Goal: Information Seeking & Learning: Learn about a topic

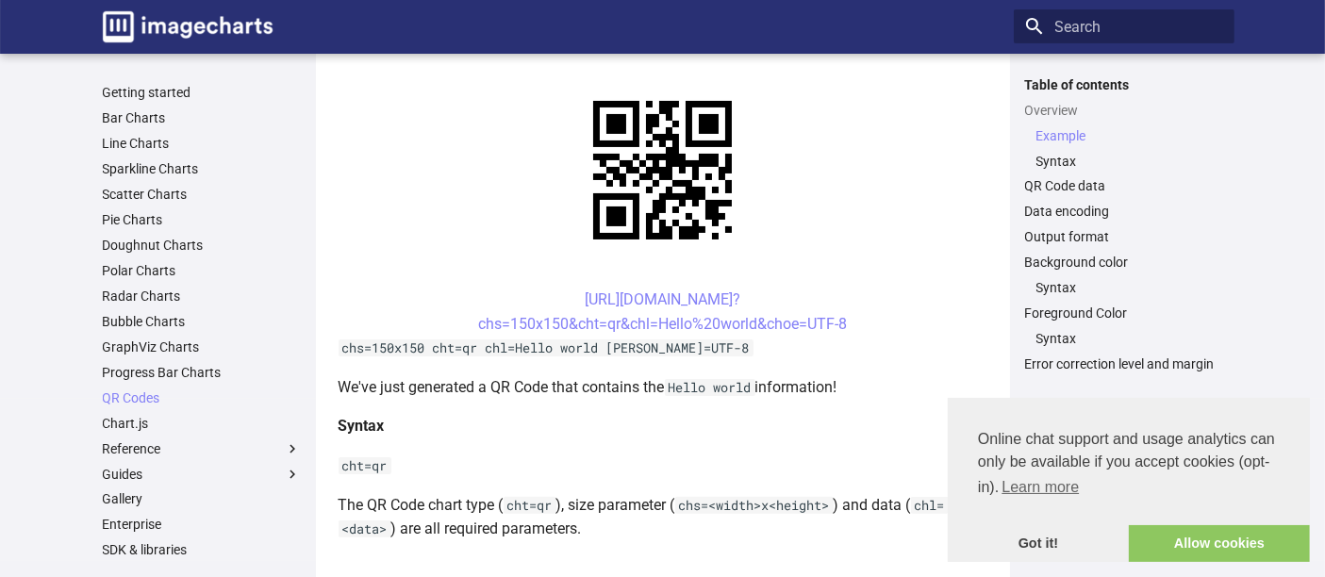
scroll to position [523, 0]
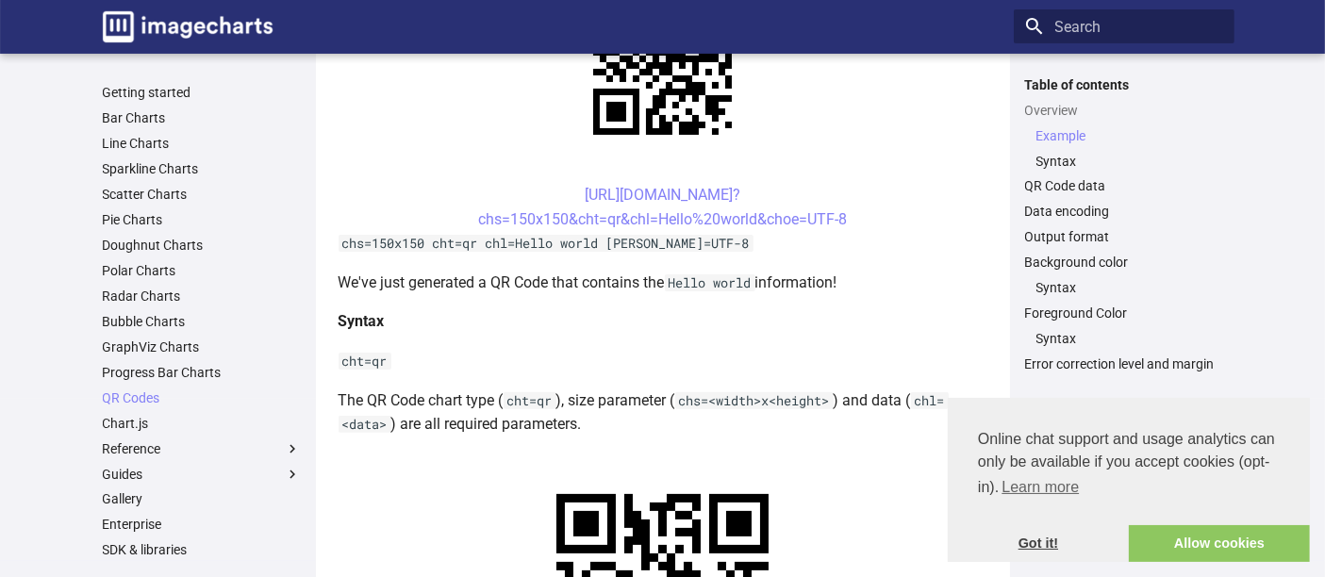
click at [1037, 549] on link "Got it!" at bounding box center [1038, 544] width 181 height 38
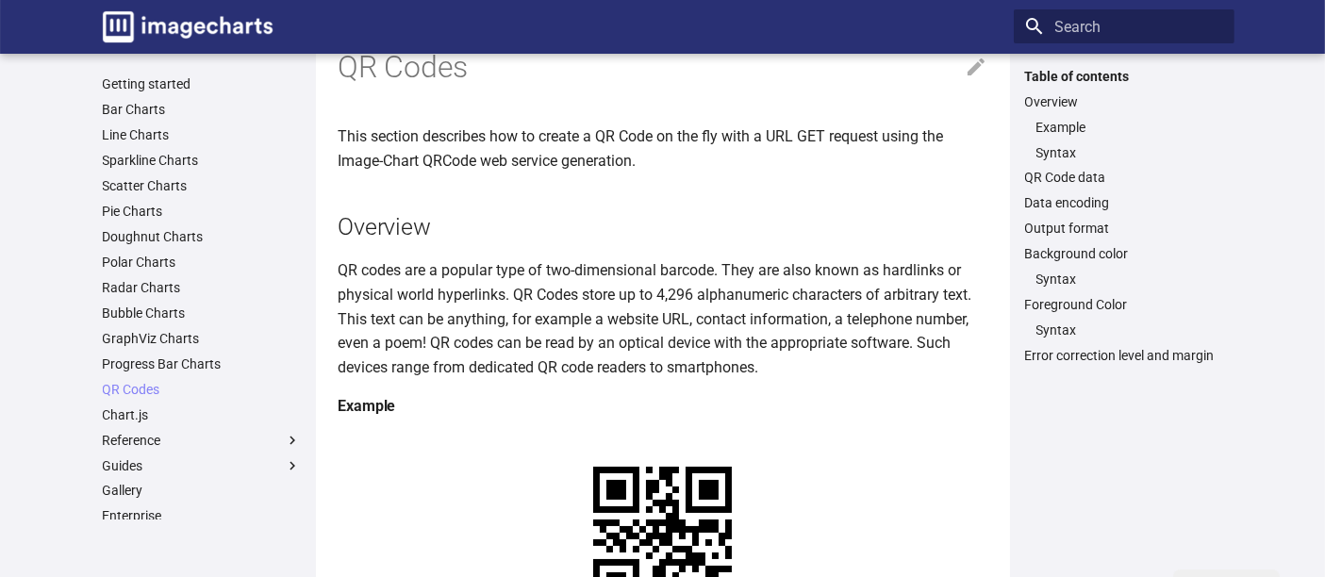
scroll to position [0, 0]
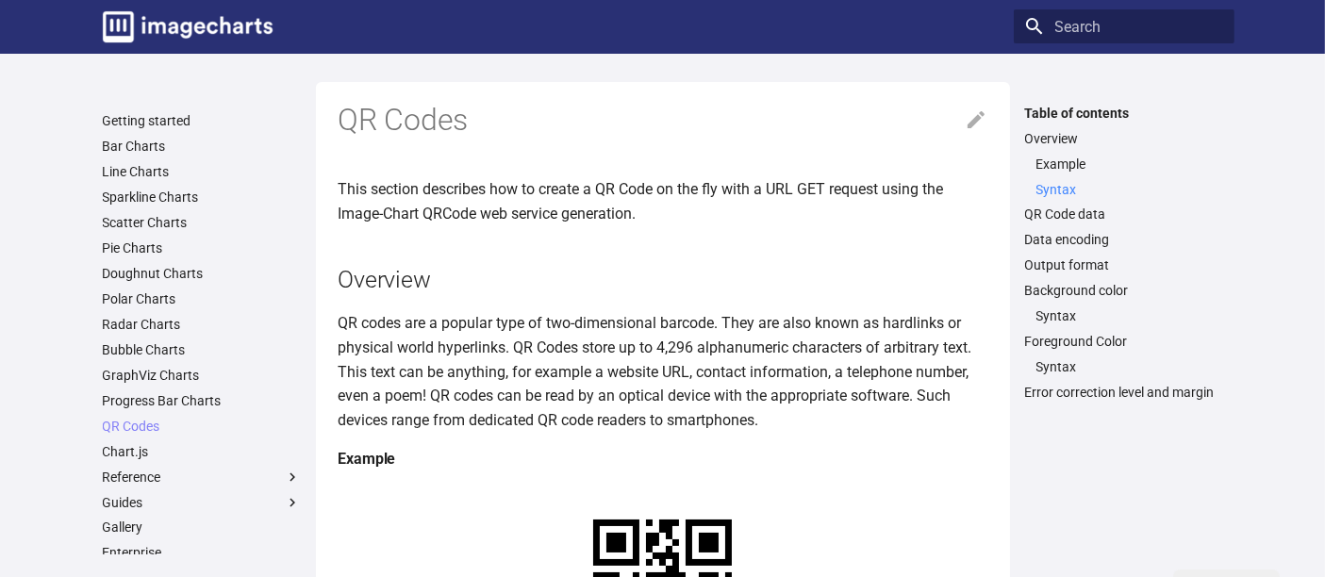
click at [1046, 190] on link "Syntax" at bounding box center [1129, 189] width 187 height 17
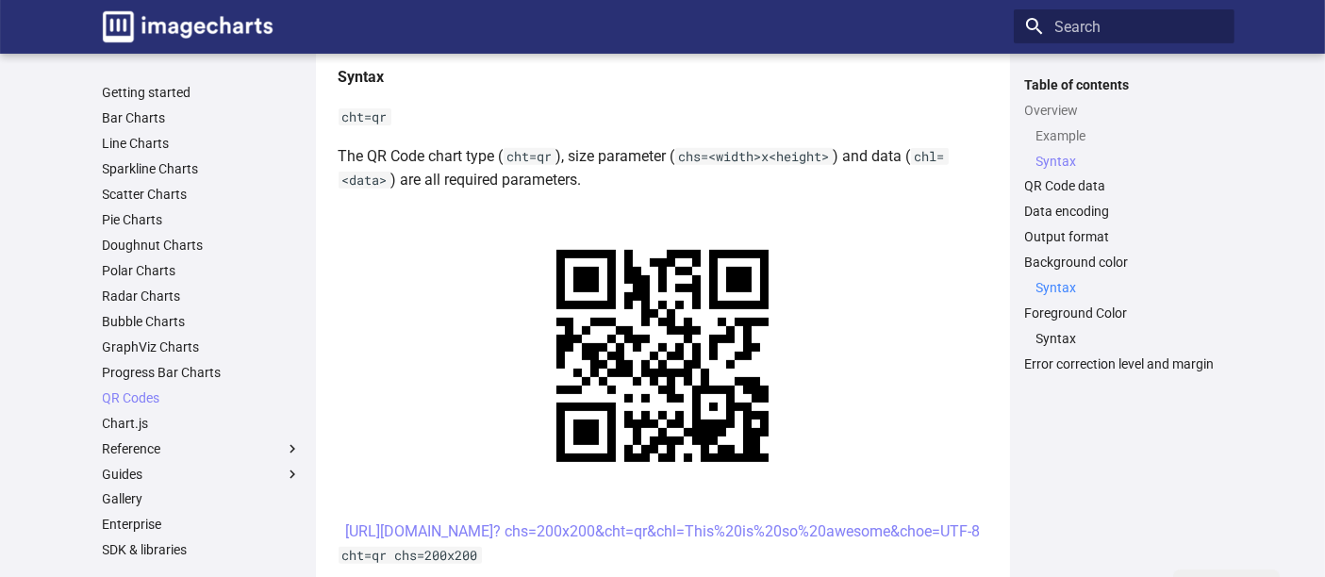
click at [1055, 287] on link "Syntax" at bounding box center [1129, 287] width 187 height 17
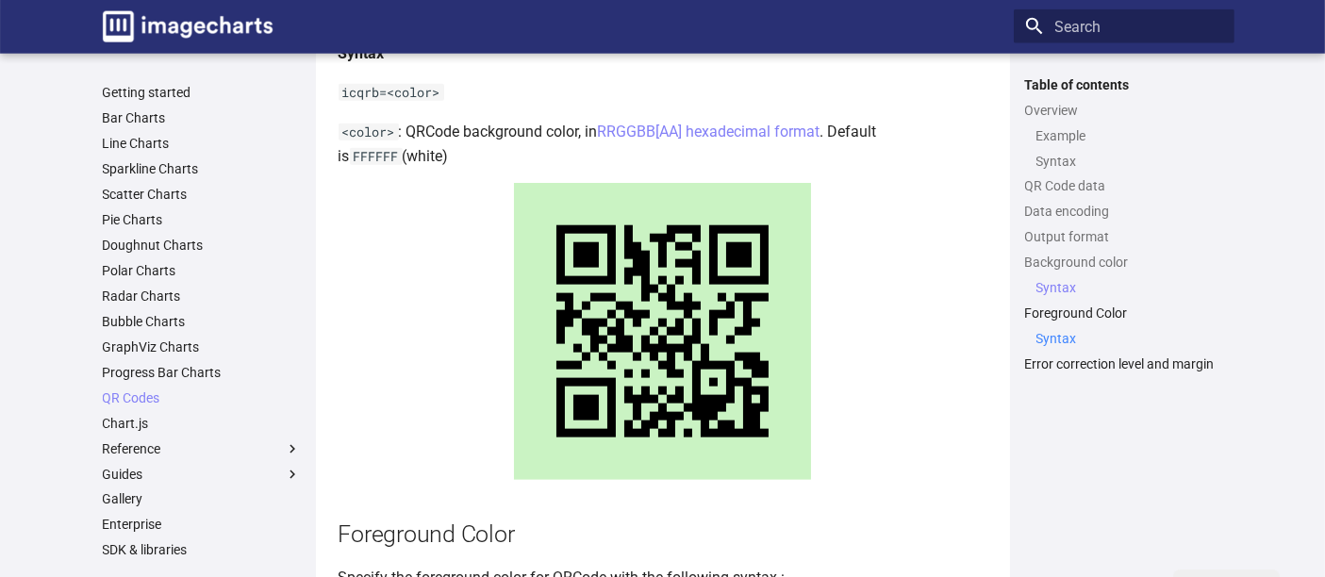
click at [1062, 335] on link "Syntax" at bounding box center [1129, 338] width 187 height 17
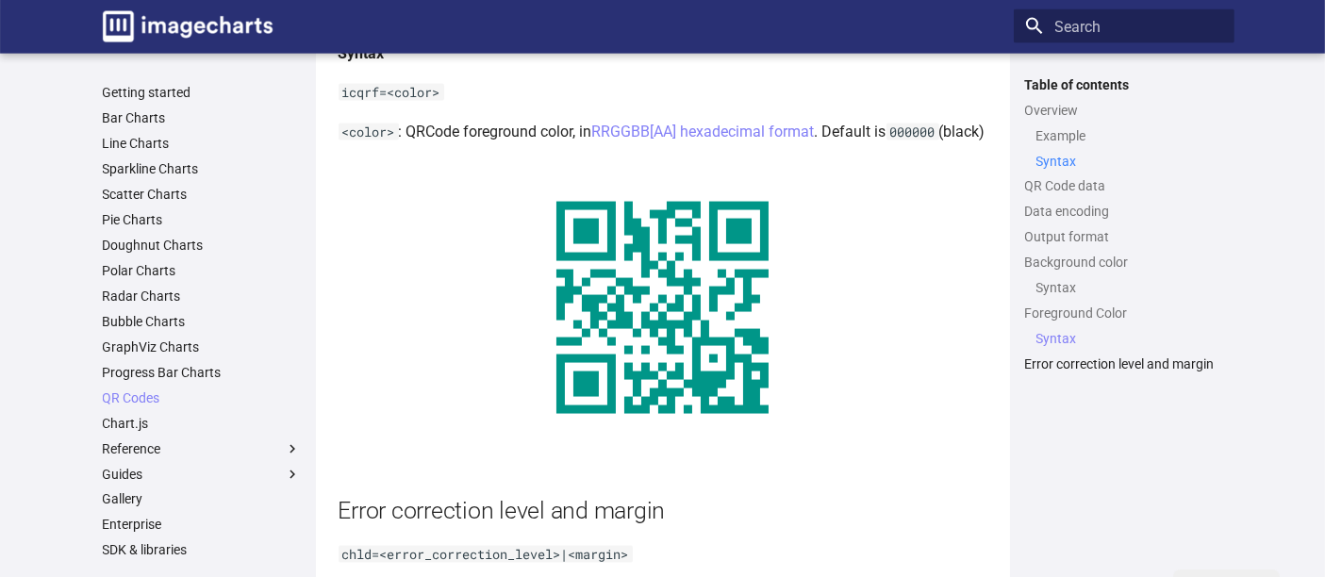
click at [1064, 152] on link "Syntax" at bounding box center [1129, 160] width 187 height 17
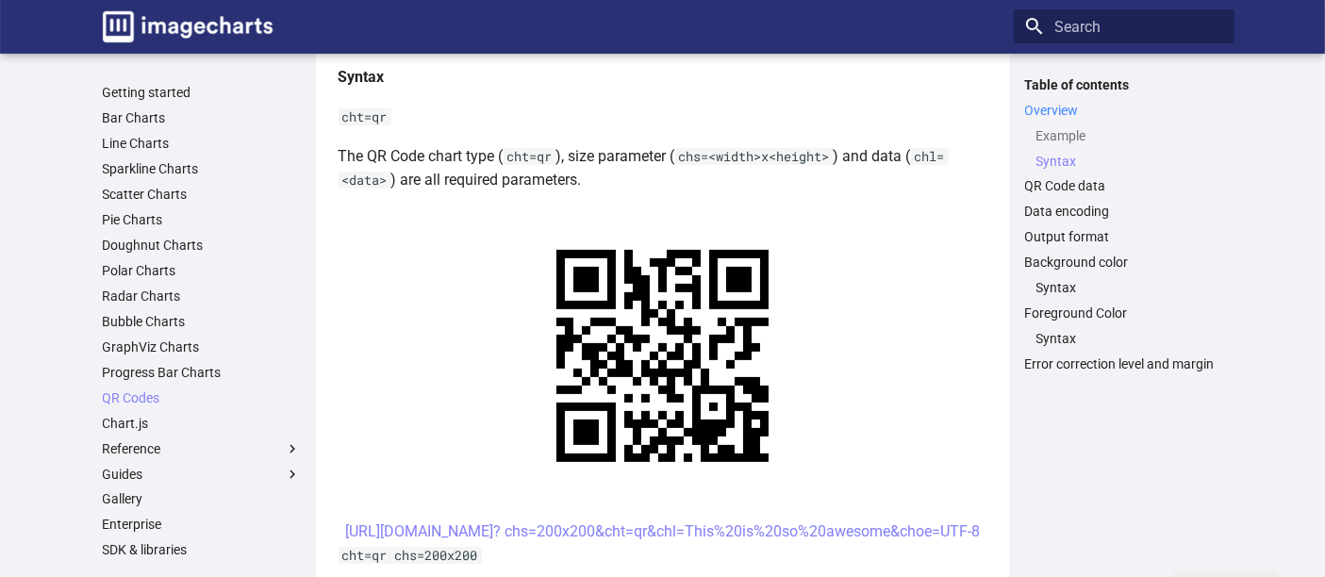
click at [1041, 104] on link "Overview" at bounding box center [1124, 110] width 198 height 17
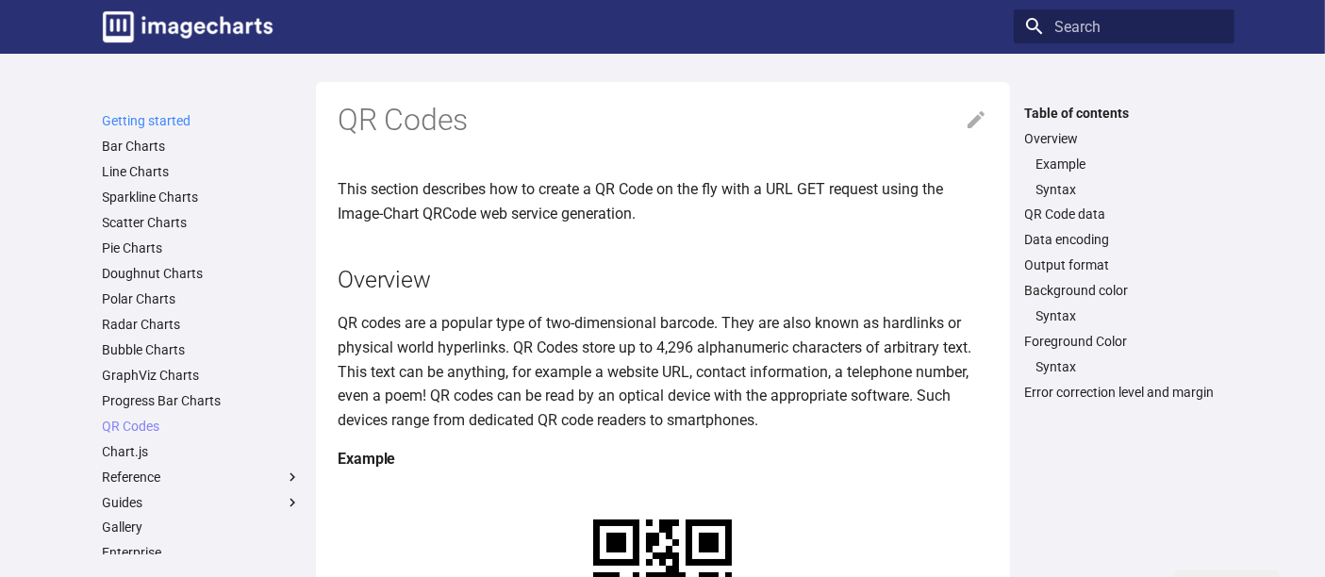
click at [156, 112] on link "Getting started" at bounding box center [202, 120] width 198 height 17
